Goal: Task Accomplishment & Management: Complete application form

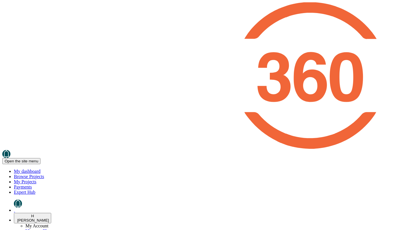
click at [44, 174] on link "Browse Projects" at bounding box center [29, 176] width 30 height 5
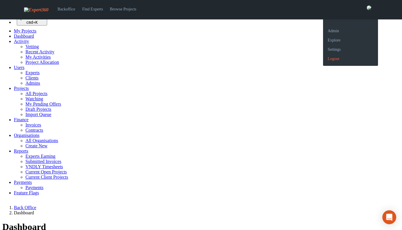
click at [336, 61] on link "Logout" at bounding box center [350, 56] width 55 height 9
